Goal: Browse casually

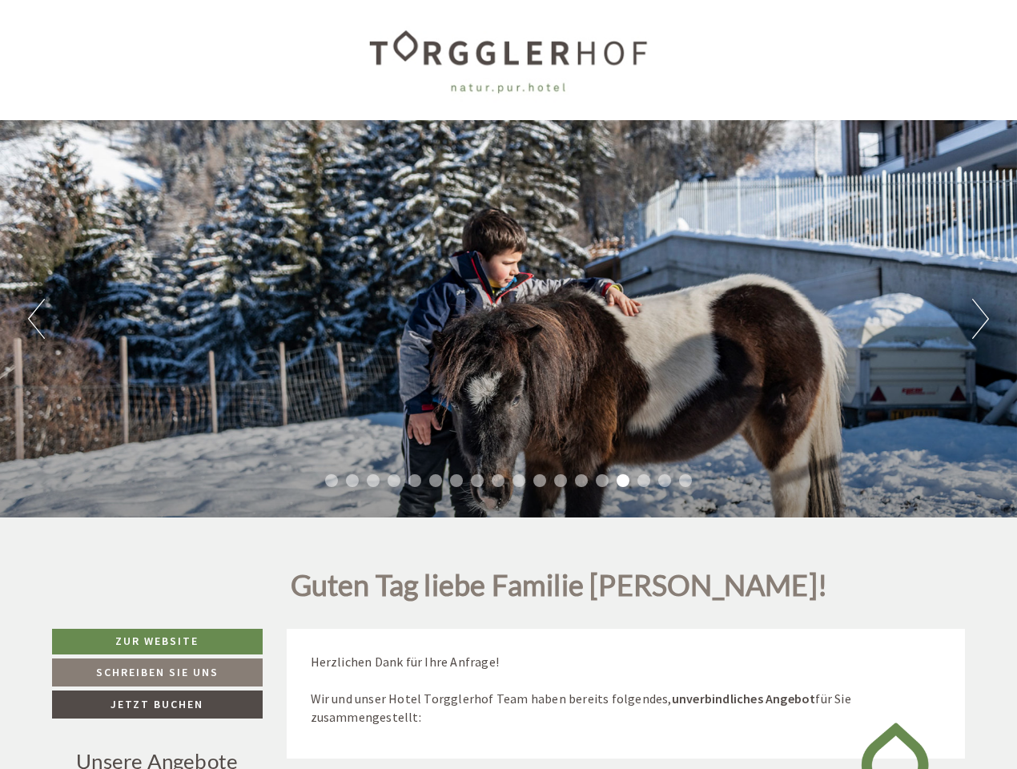
click at [509, 384] on div "Previous Next 1 2 3 4 5 6 7 8 9 10 11 12 13 14 15 16 17 18" at bounding box center [508, 318] width 1017 height 397
click at [36, 319] on button "Previous" at bounding box center [36, 319] width 17 height 40
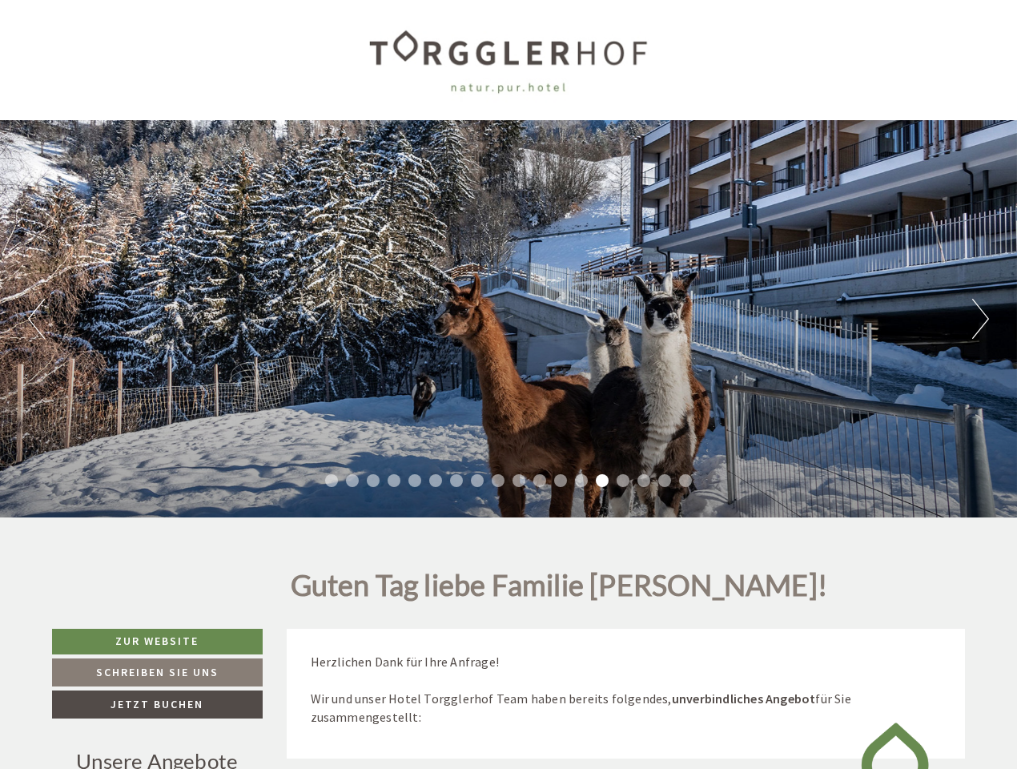
click at [509, 319] on div "Previous Next 1 2 3 4 5 6 7 8 9 10 11 12 13 14 15 16 17 18" at bounding box center [508, 318] width 1017 height 397
click at [980, 319] on button "Next" at bounding box center [980, 319] width 17 height 40
click at [332, 481] on li "1" at bounding box center [331, 480] width 13 height 13
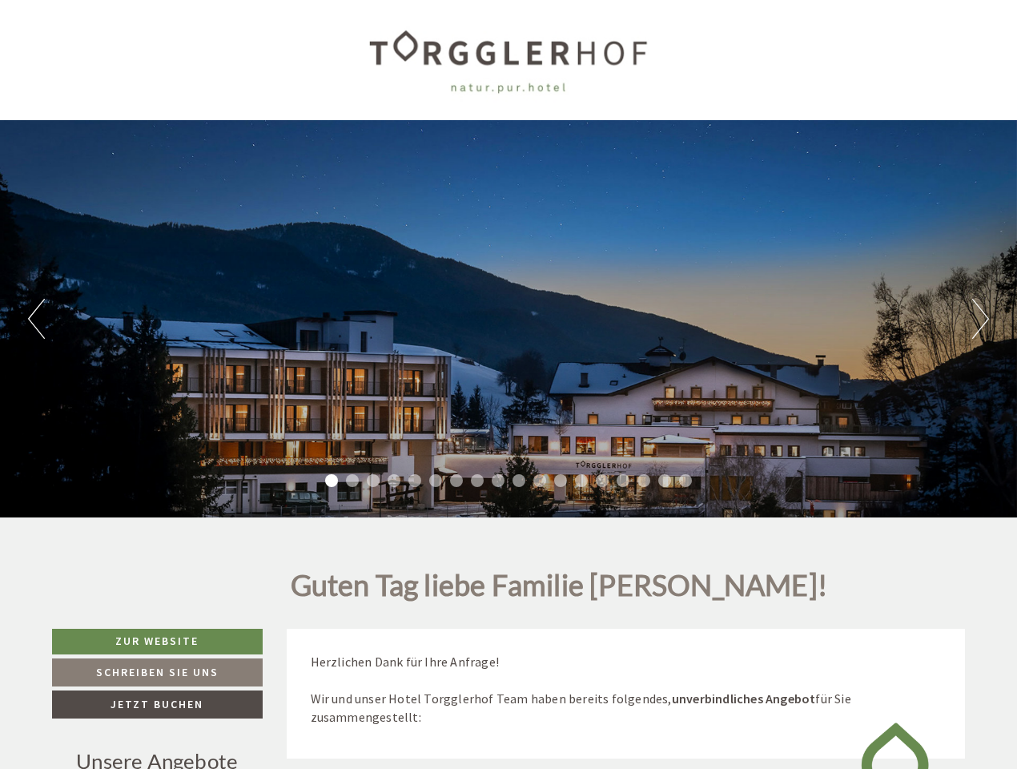
click at [352, 481] on li "2" at bounding box center [352, 480] width 13 height 13
click at [373, 481] on li "3" at bounding box center [373, 480] width 13 height 13
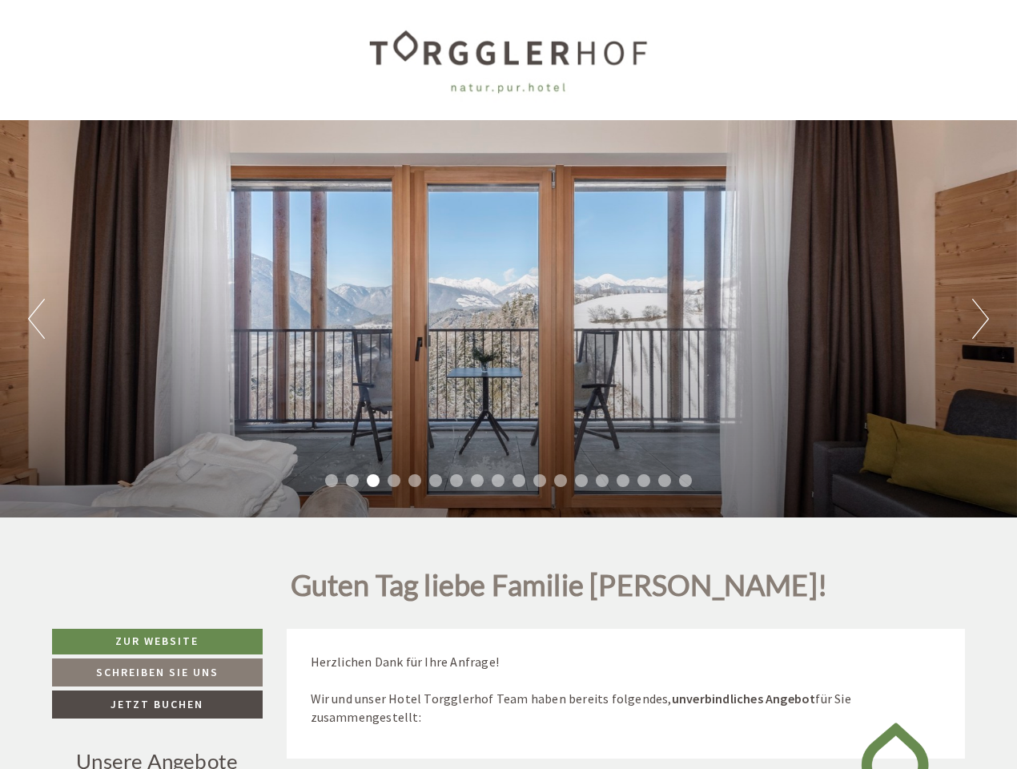
click at [394, 481] on li "4" at bounding box center [394, 480] width 13 height 13
click at [415, 481] on li "5" at bounding box center [414, 480] width 13 height 13
click at [436, 481] on li "6" at bounding box center [435, 480] width 13 height 13
